Goal: Transaction & Acquisition: Download file/media

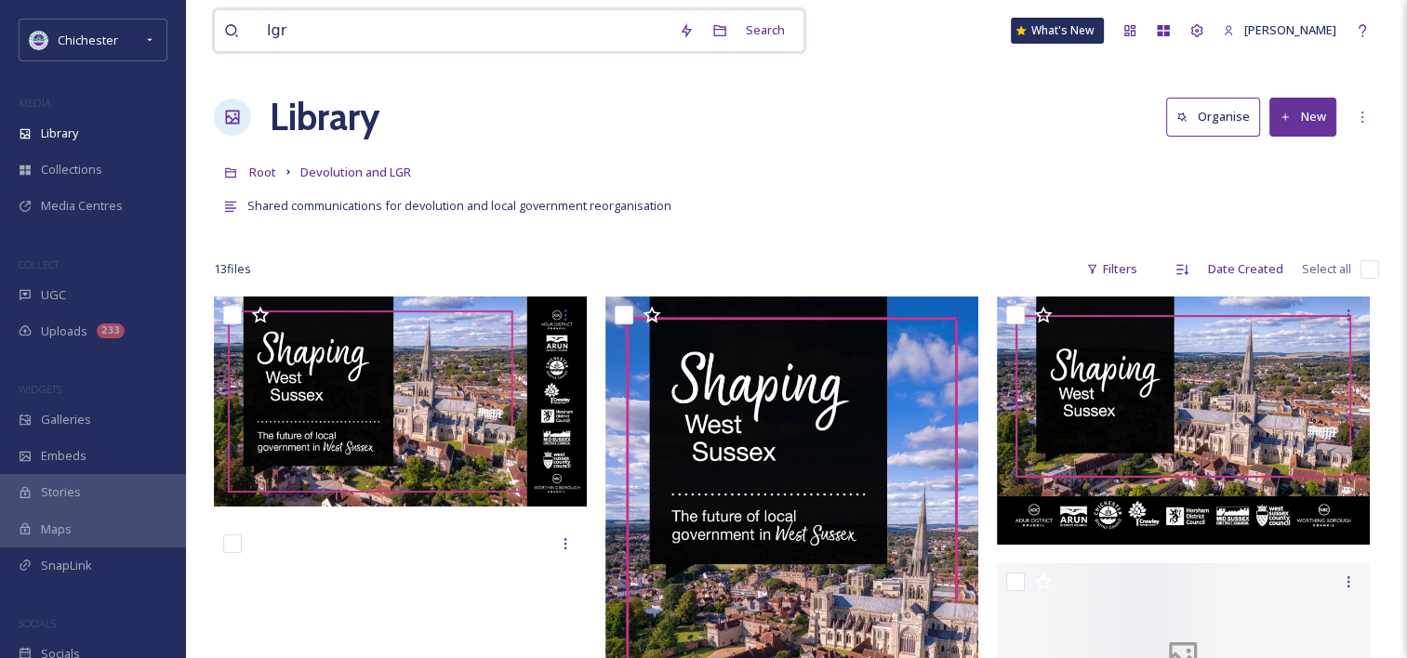
click at [525, 43] on input "lgr" at bounding box center [464, 30] width 412 height 41
drag, startPoint x: 432, startPoint y: 22, endPoint x: 191, endPoint y: 23, distance: 240.9
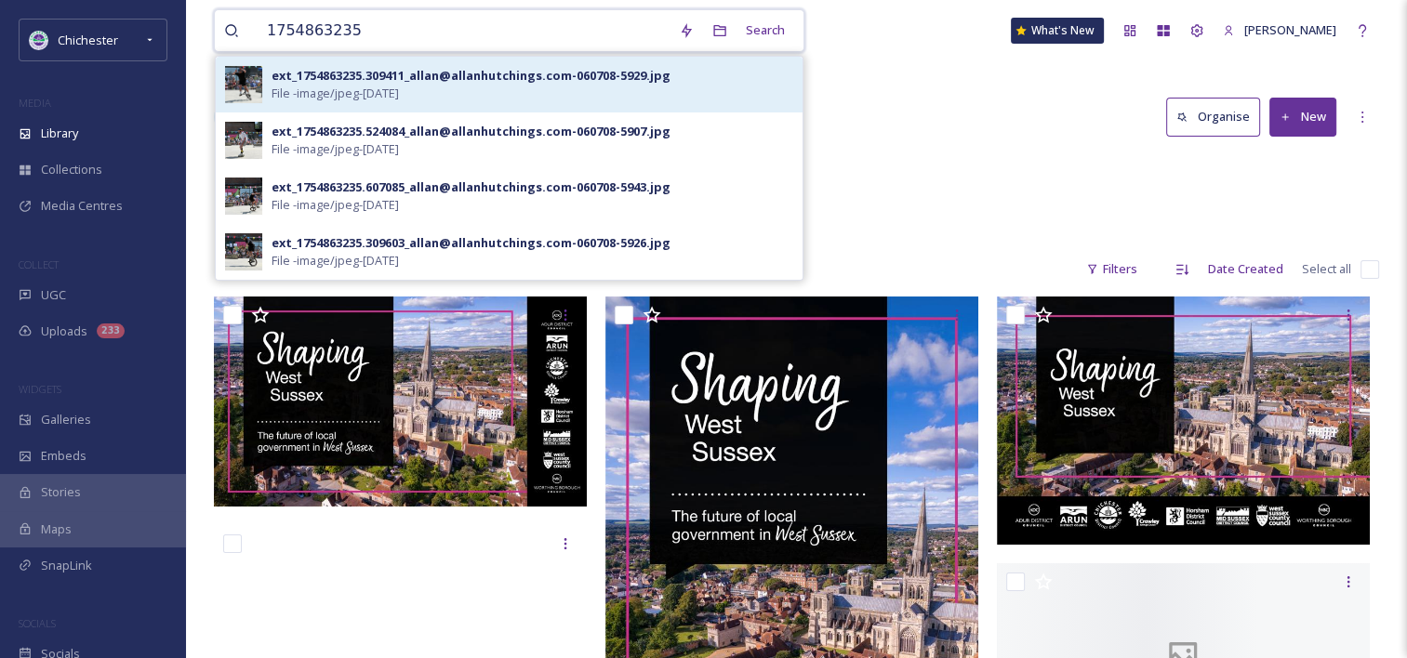
type input "1754863235"
click at [588, 91] on div "ext_1754863235.309411_allan@allanhutchings.com-060708-5929.jpg File - image/jpe…" at bounding box center [533, 84] width 522 height 35
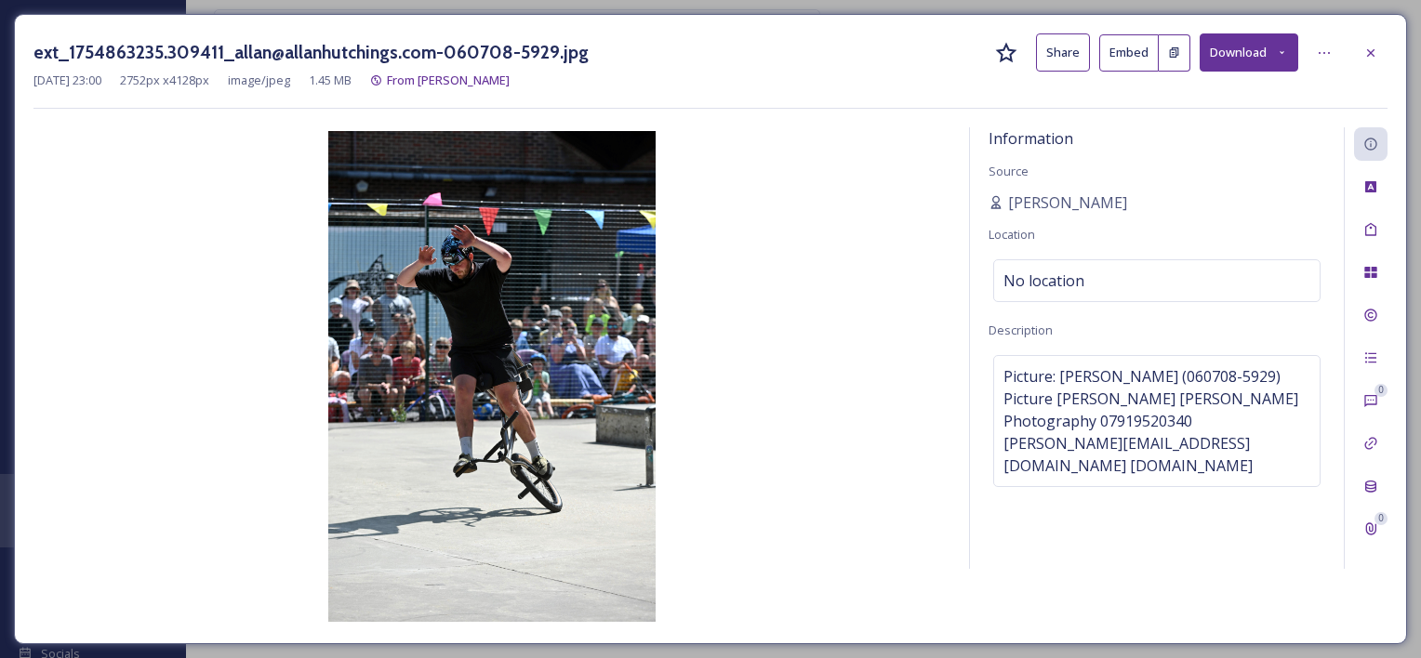
click at [1243, 59] on button "Download" at bounding box center [1249, 52] width 99 height 38
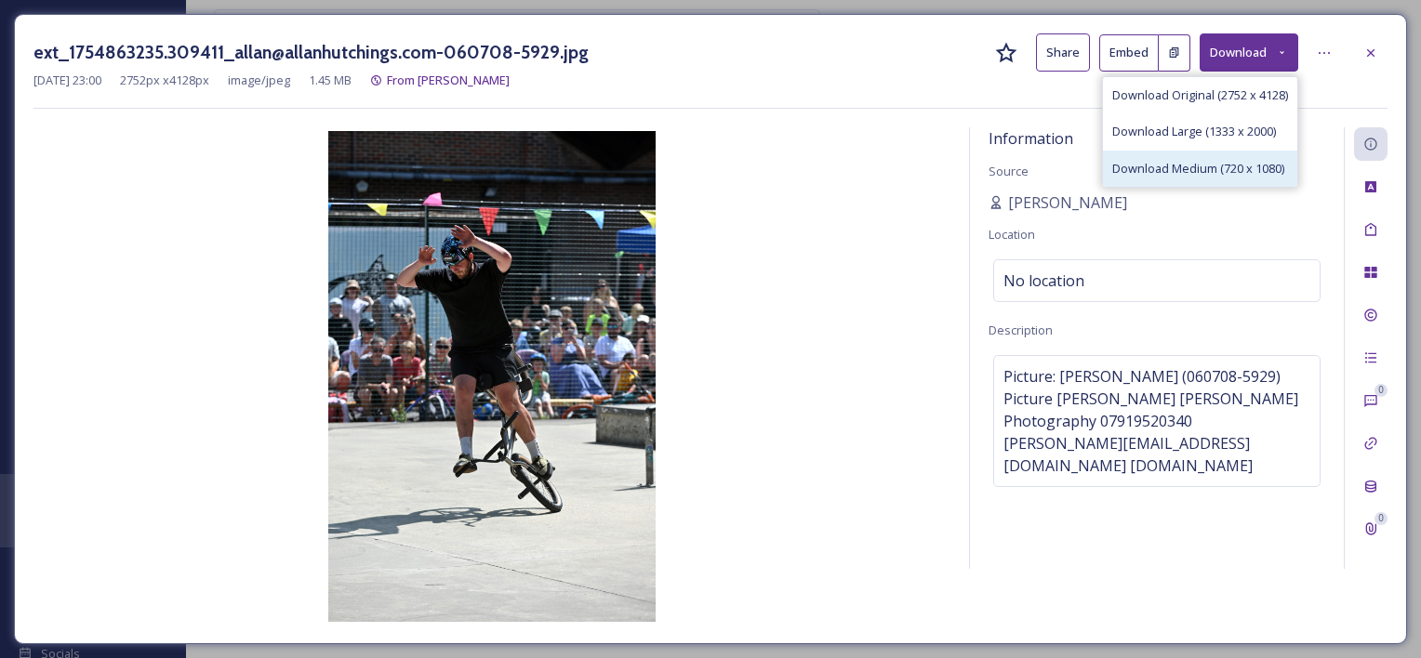
click at [1210, 171] on span "Download Medium (720 x 1080)" at bounding box center [1198, 169] width 172 height 18
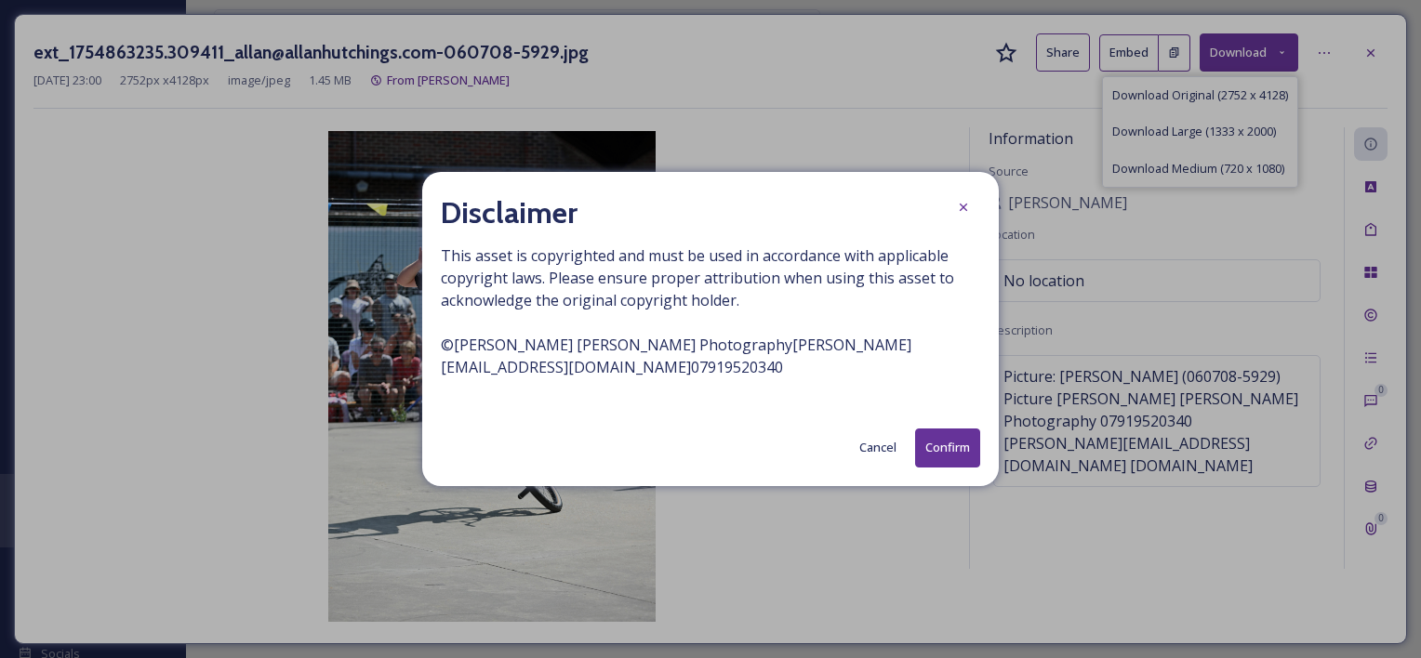
click at [942, 437] on button "Confirm" at bounding box center [947, 448] width 65 height 38
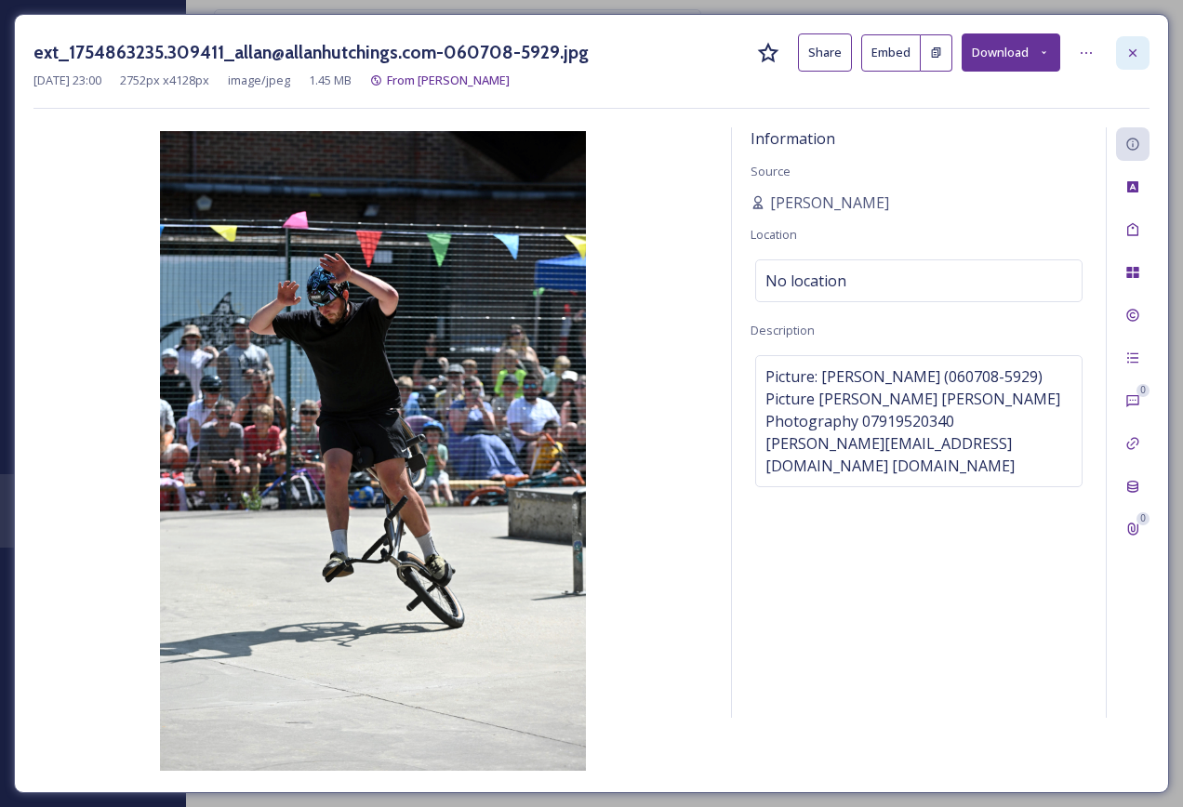
click at [1142, 52] on div at bounding box center [1132, 52] width 33 height 33
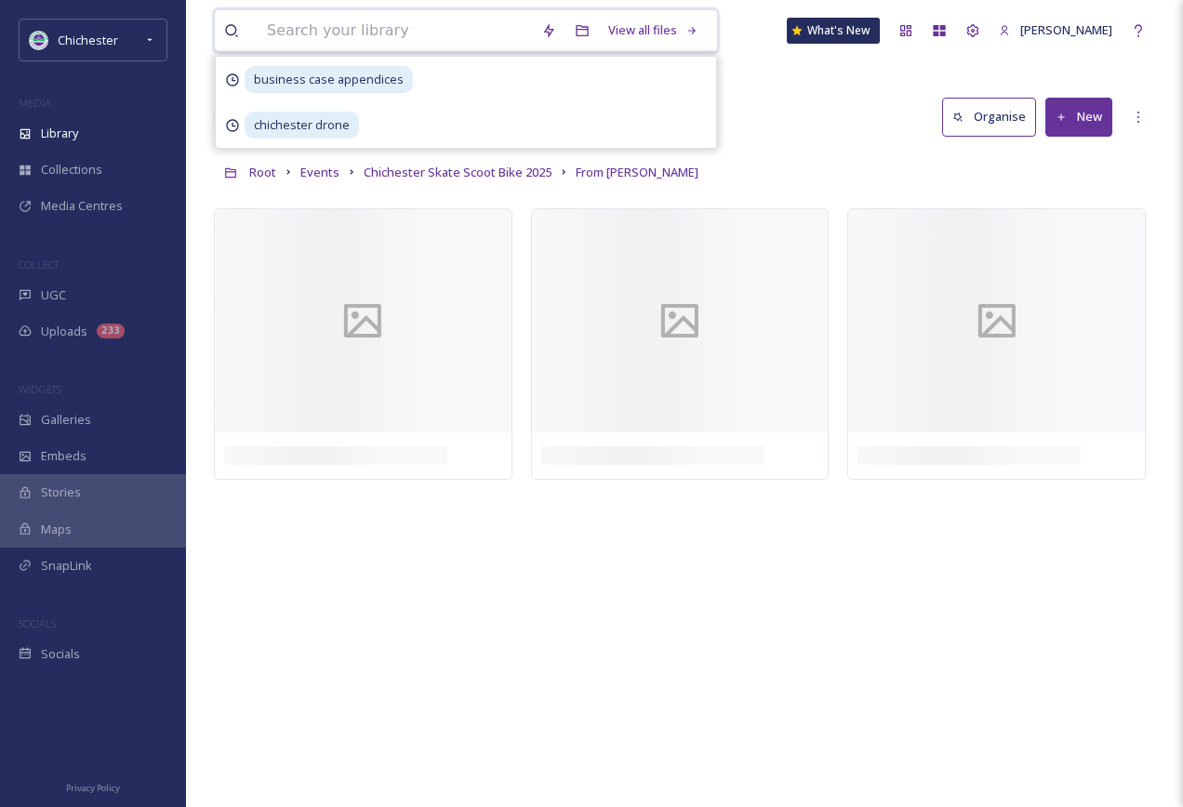
click at [445, 29] on input at bounding box center [395, 30] width 274 height 41
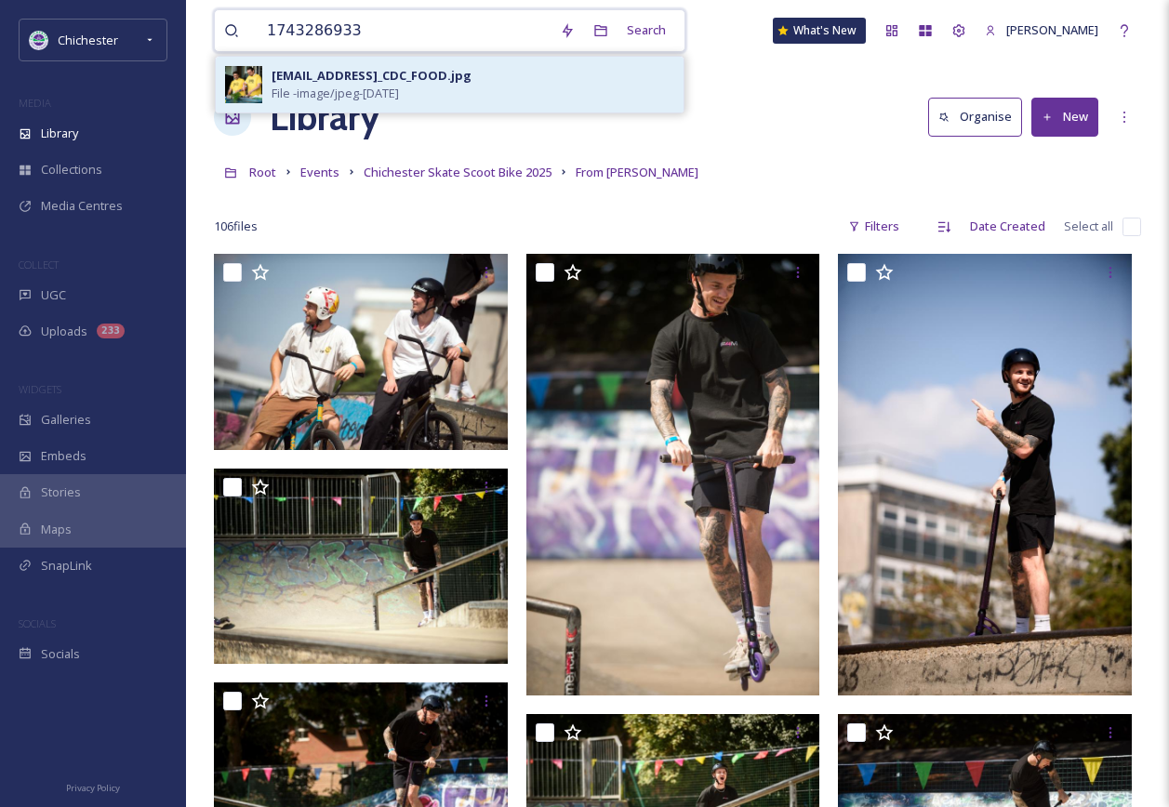
type input "1743286933"
click at [510, 87] on div "[EMAIL_ADDRESS]_CDC_FOOD.jpg File - image/jpeg - [DATE]" at bounding box center [473, 84] width 403 height 35
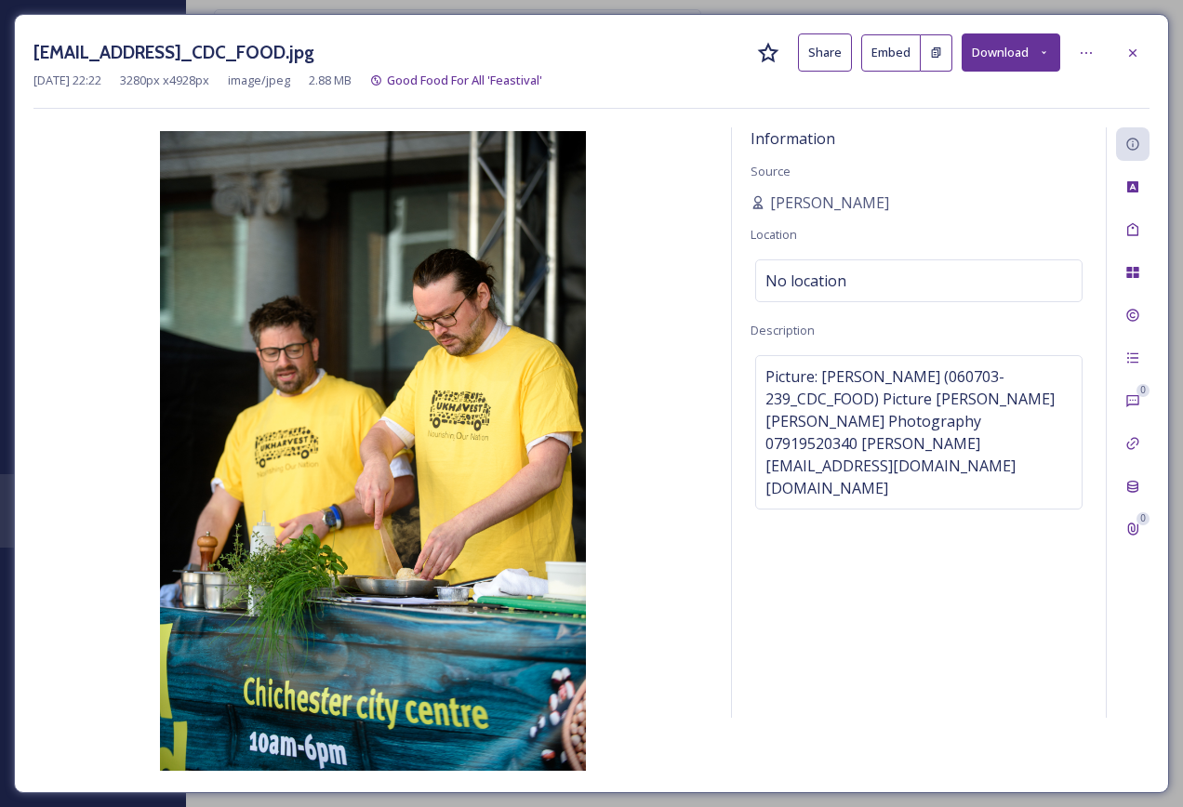
click at [1023, 60] on button "Download" at bounding box center [1011, 52] width 99 height 38
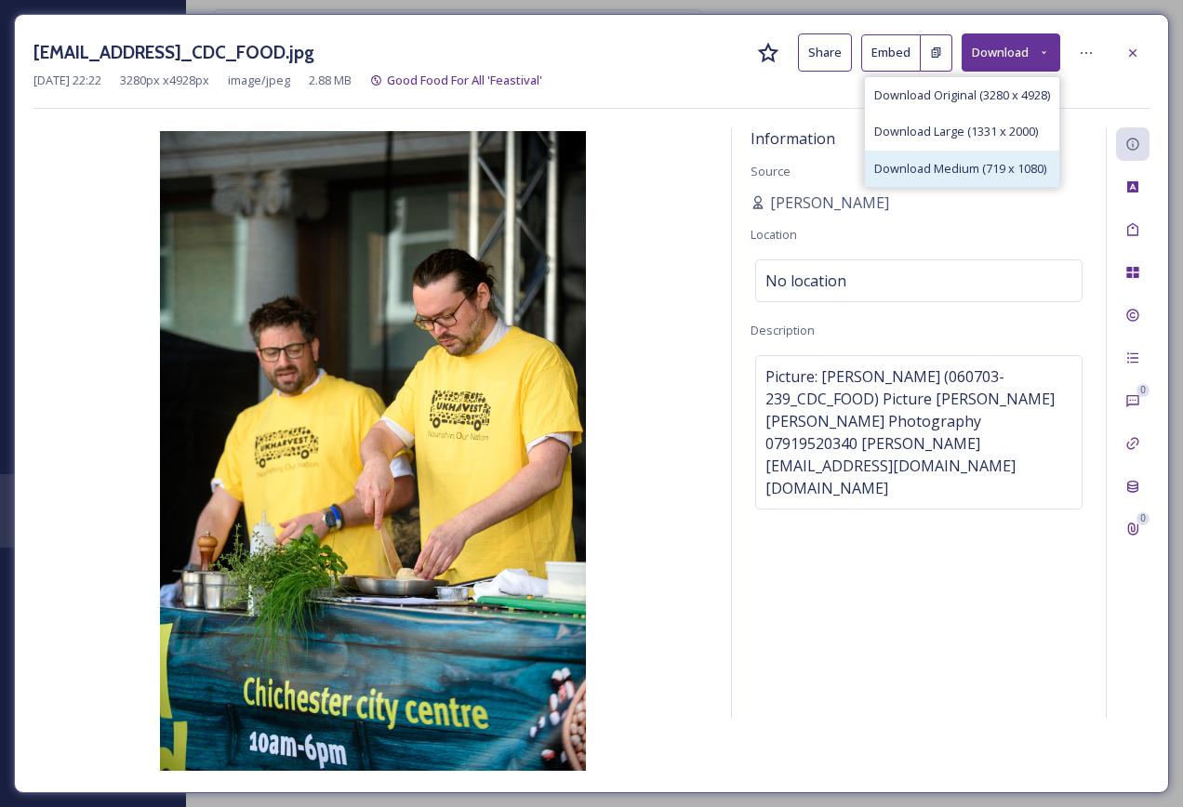
click at [1008, 166] on span "Download Medium (719 x 1080)" at bounding box center [960, 169] width 172 height 18
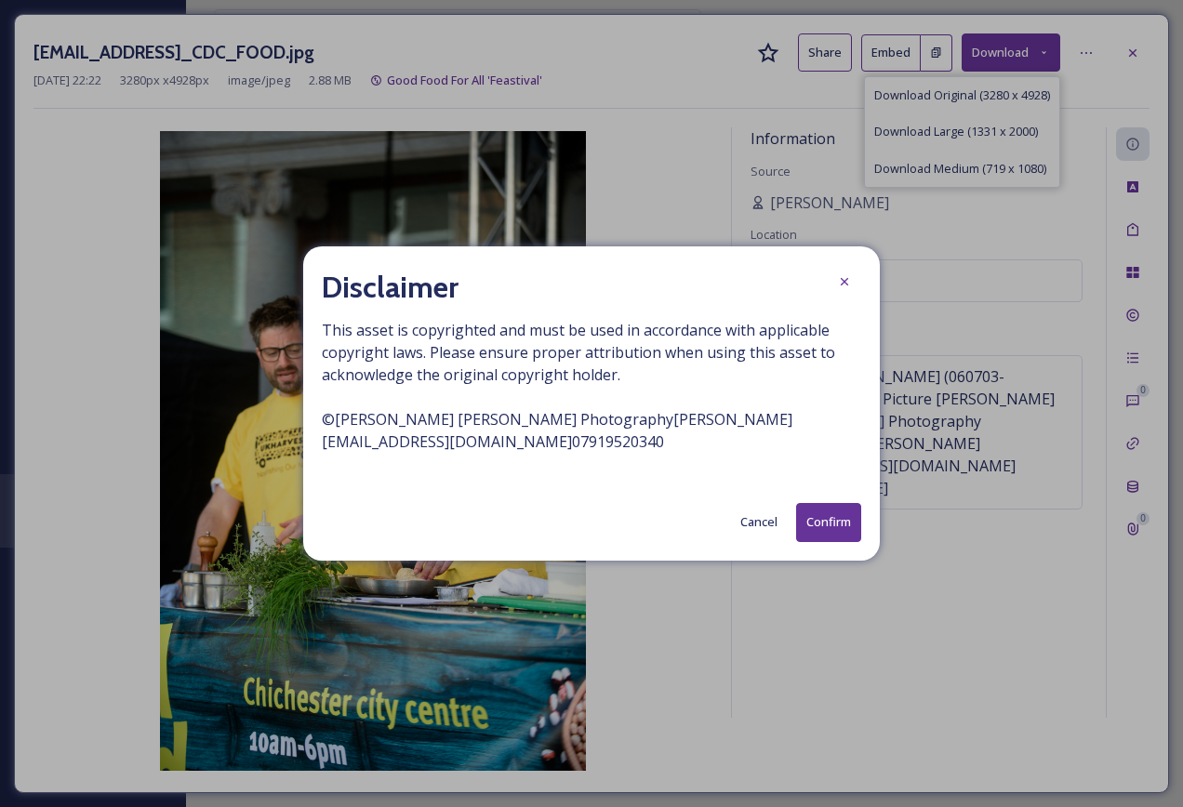
click at [831, 517] on button "Confirm" at bounding box center [828, 522] width 65 height 38
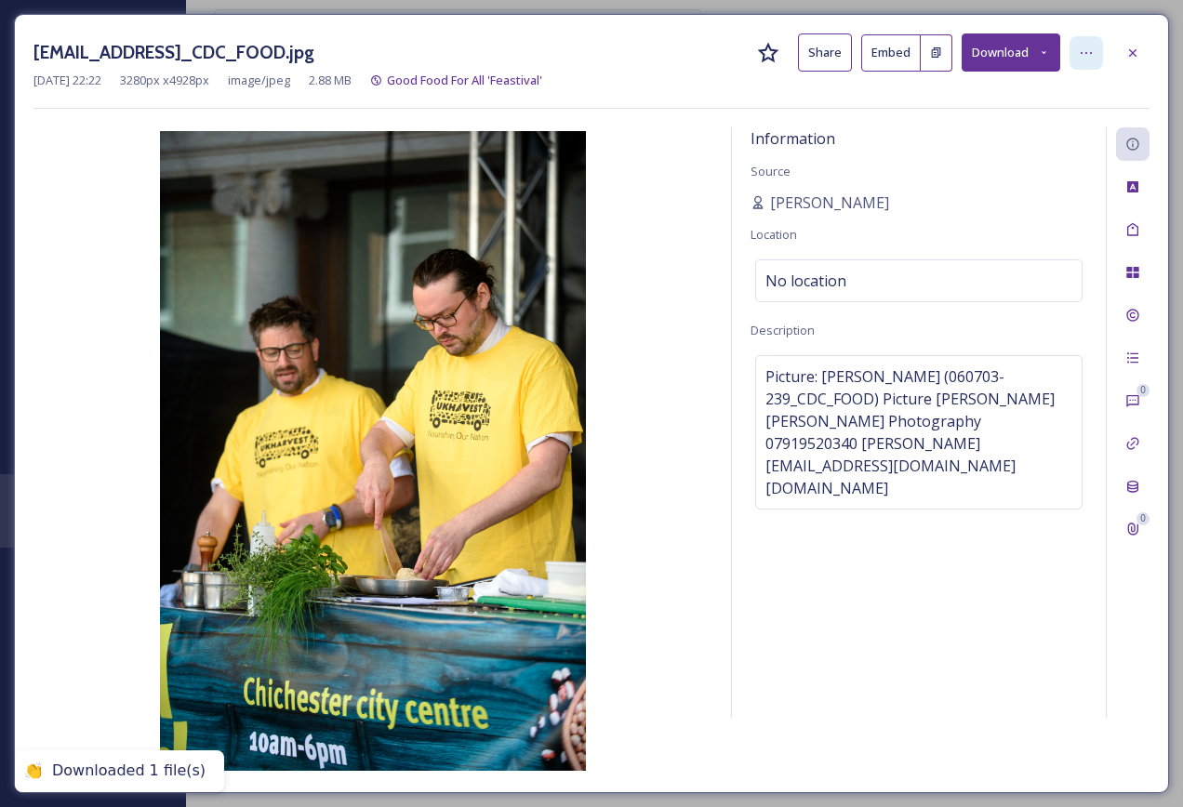
drag, startPoint x: 1136, startPoint y: 52, endPoint x: 1081, endPoint y: 50, distance: 54.9
click at [1136, 52] on icon at bounding box center [1132, 53] width 15 height 15
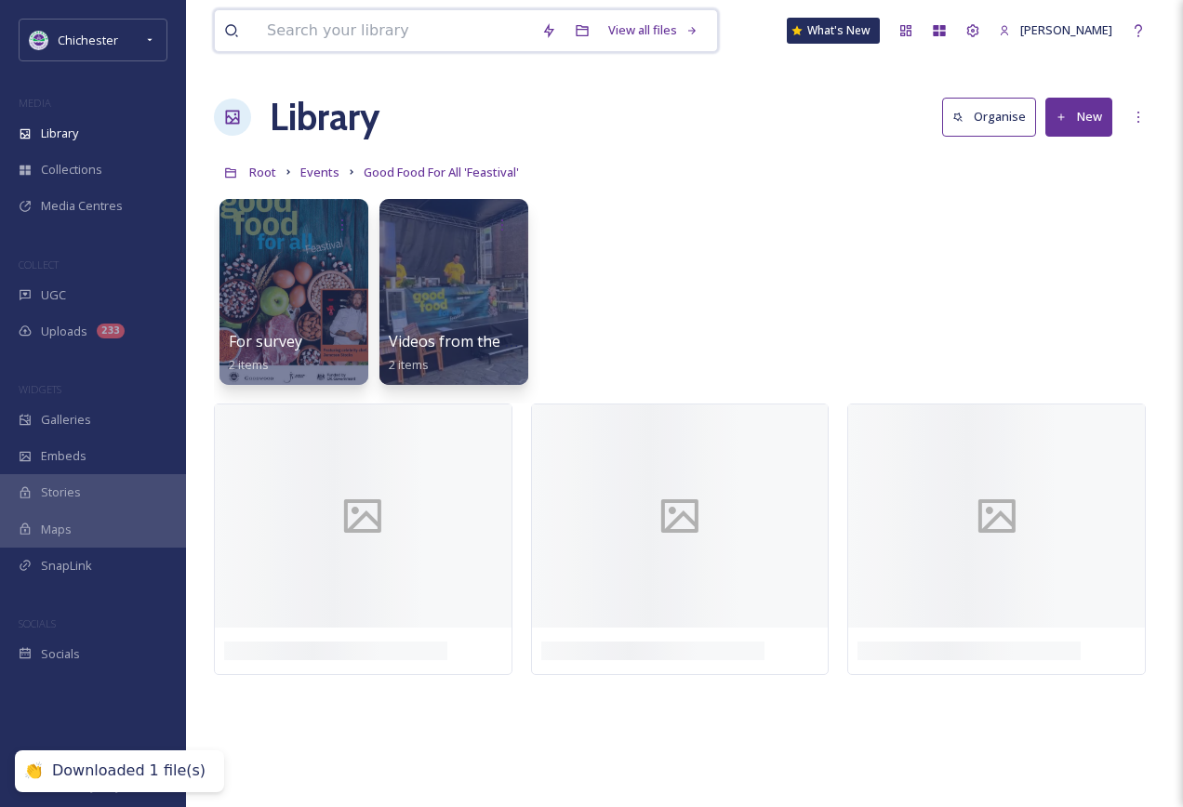
click at [394, 24] on input at bounding box center [395, 30] width 274 height 41
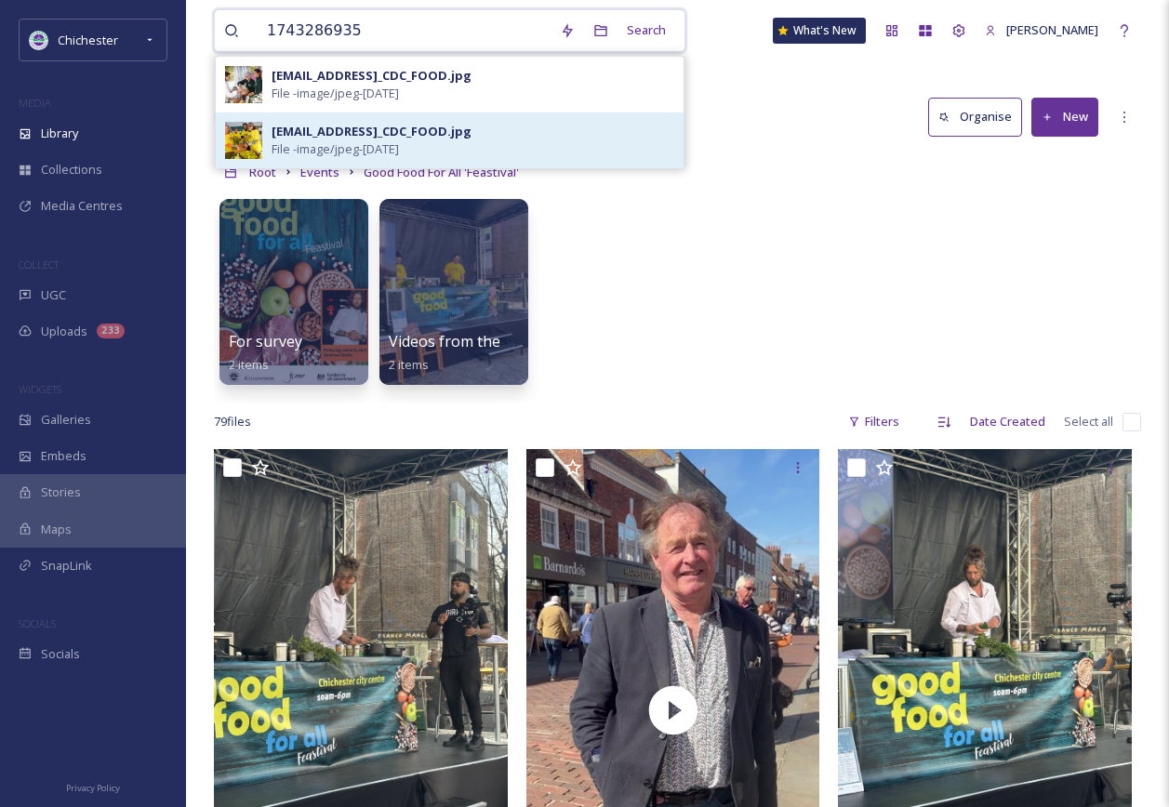
type input "1743286935"
click at [445, 136] on div "[EMAIL_ADDRESS]_CDC_FOOD.jpg" at bounding box center [372, 132] width 200 height 18
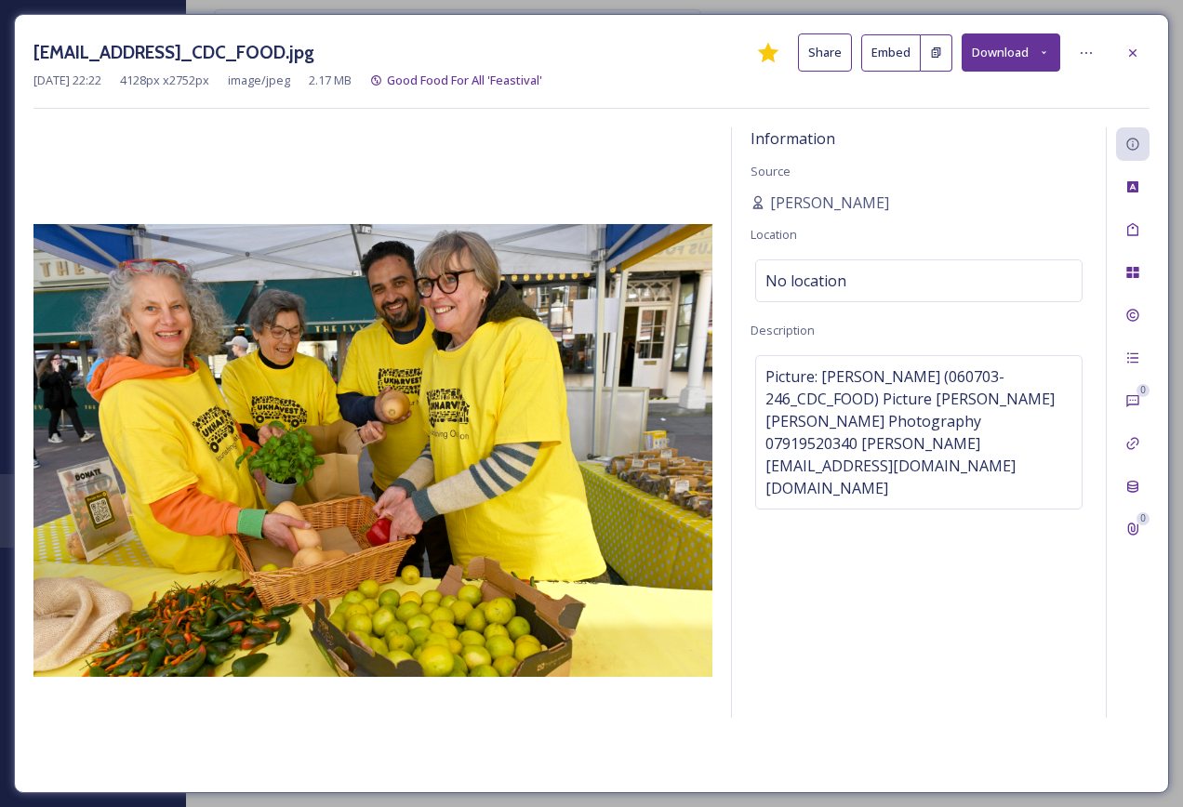
click at [1020, 54] on button "Download" at bounding box center [1011, 52] width 99 height 38
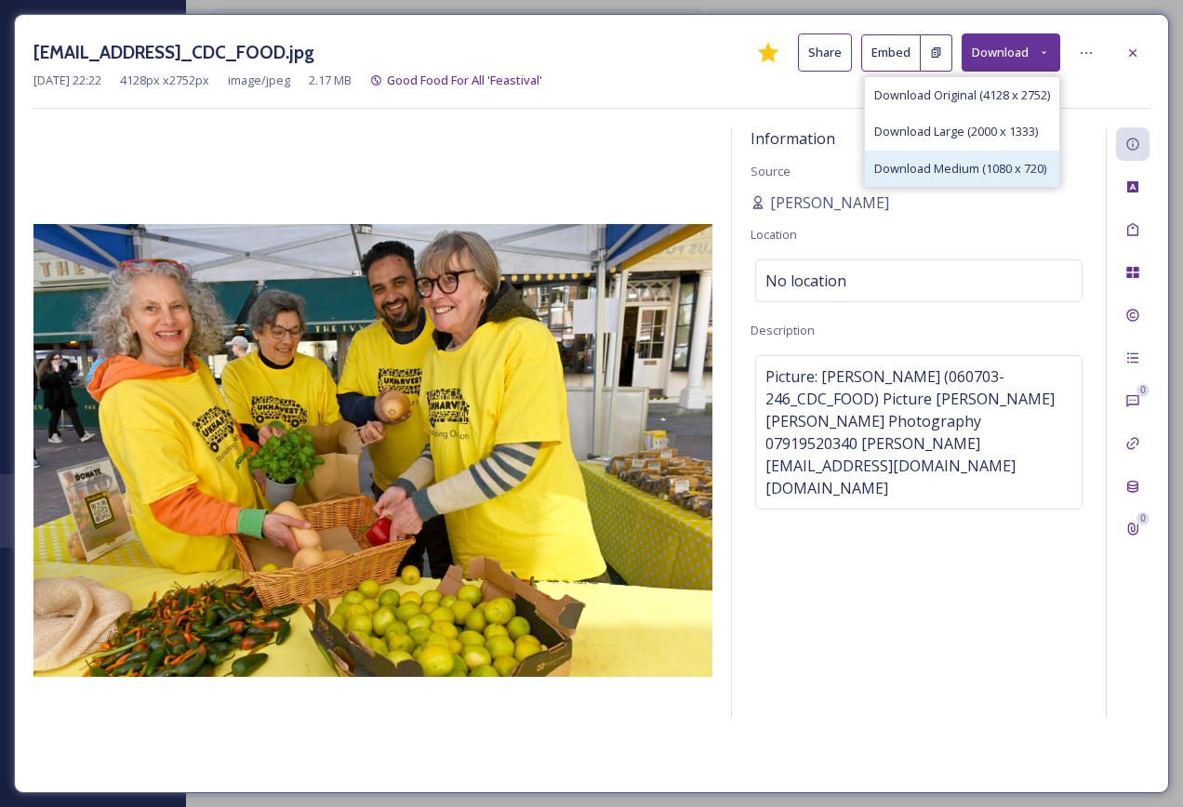
click at [972, 165] on span "Download Medium (1080 x 720)" at bounding box center [960, 169] width 172 height 18
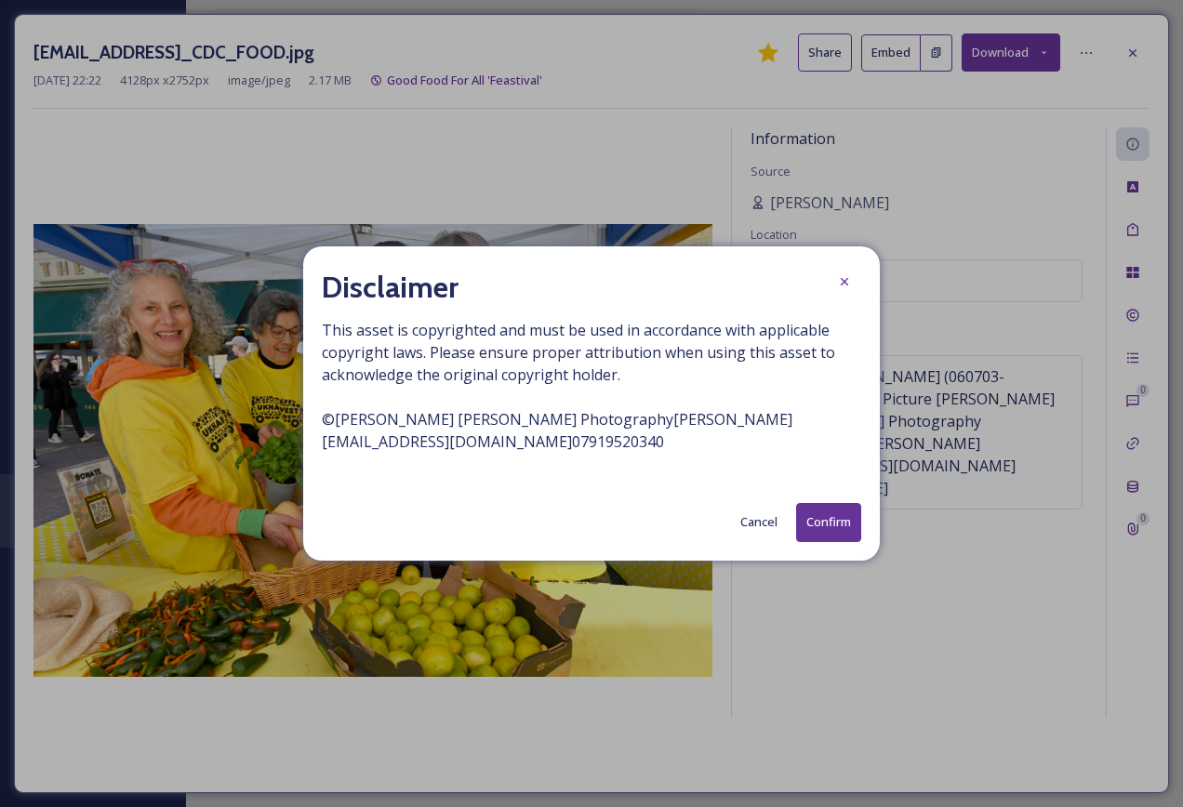
click at [836, 513] on button "Confirm" at bounding box center [828, 522] width 65 height 38
